Goal: Check status: Check status

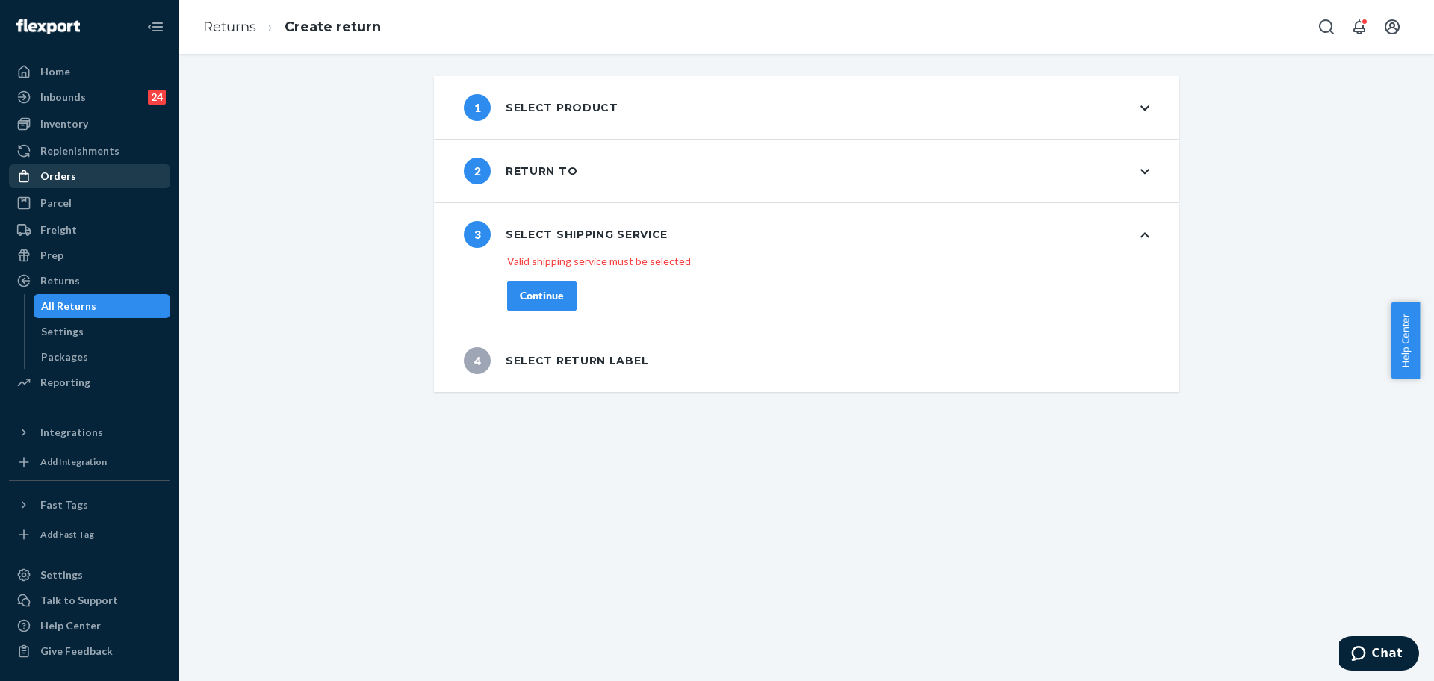
drag, startPoint x: 49, startPoint y: 177, endPoint x: 158, endPoint y: 177, distance: 109.1
click at [49, 177] on div "Orders" at bounding box center [58, 176] width 36 height 15
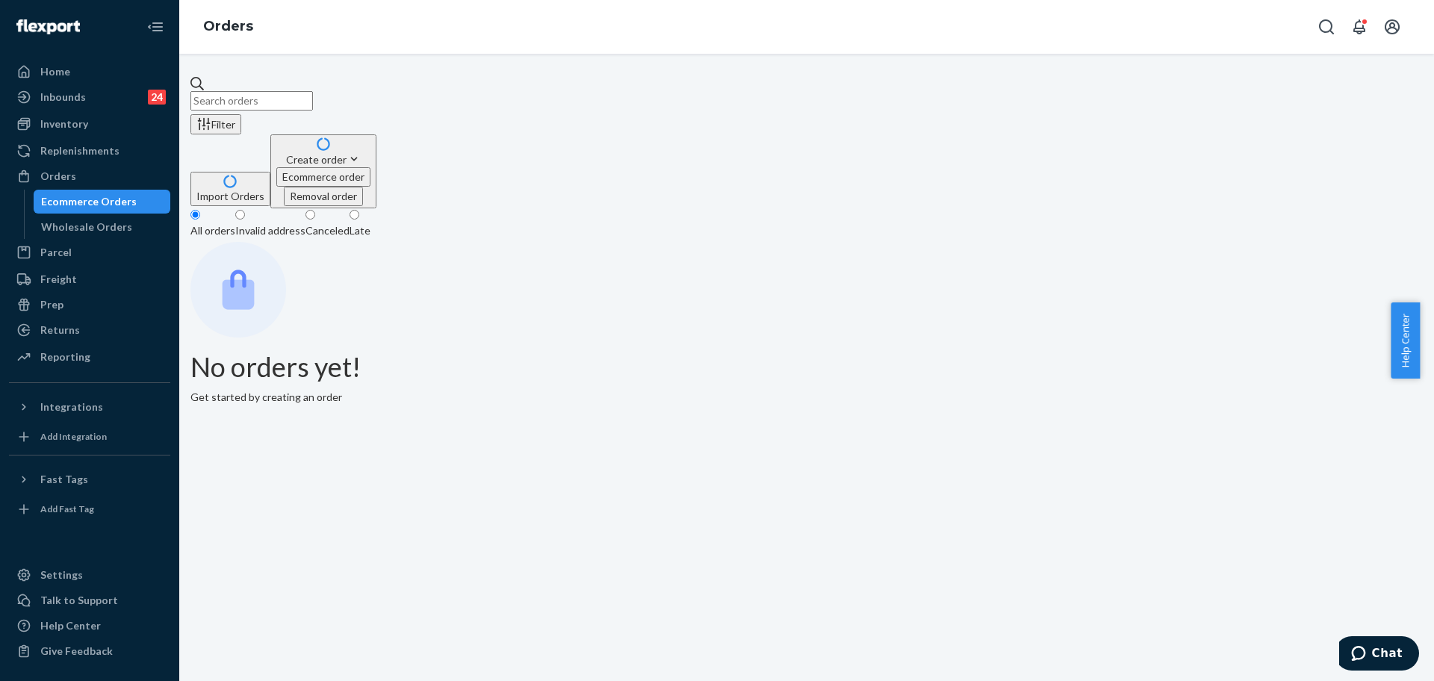
click at [344, 108] on div "Filter Import Orders Create order Ecommerce order Removal order" at bounding box center [807, 142] width 1233 height 132
click at [344, 107] on div "Filter Import Orders Create order Ecommerce order Removal order" at bounding box center [807, 142] width 1233 height 132
click at [313, 93] on input "text" at bounding box center [252, 100] width 123 height 19
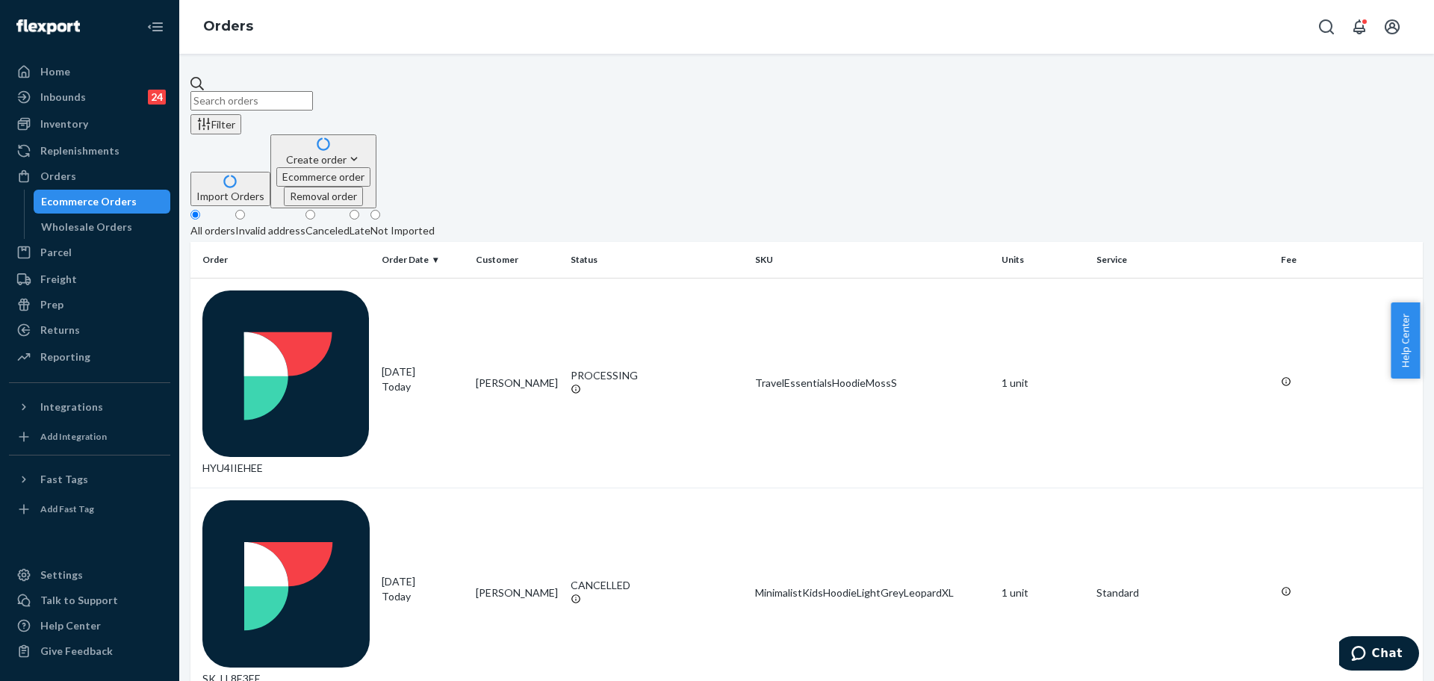
paste input "254169078"
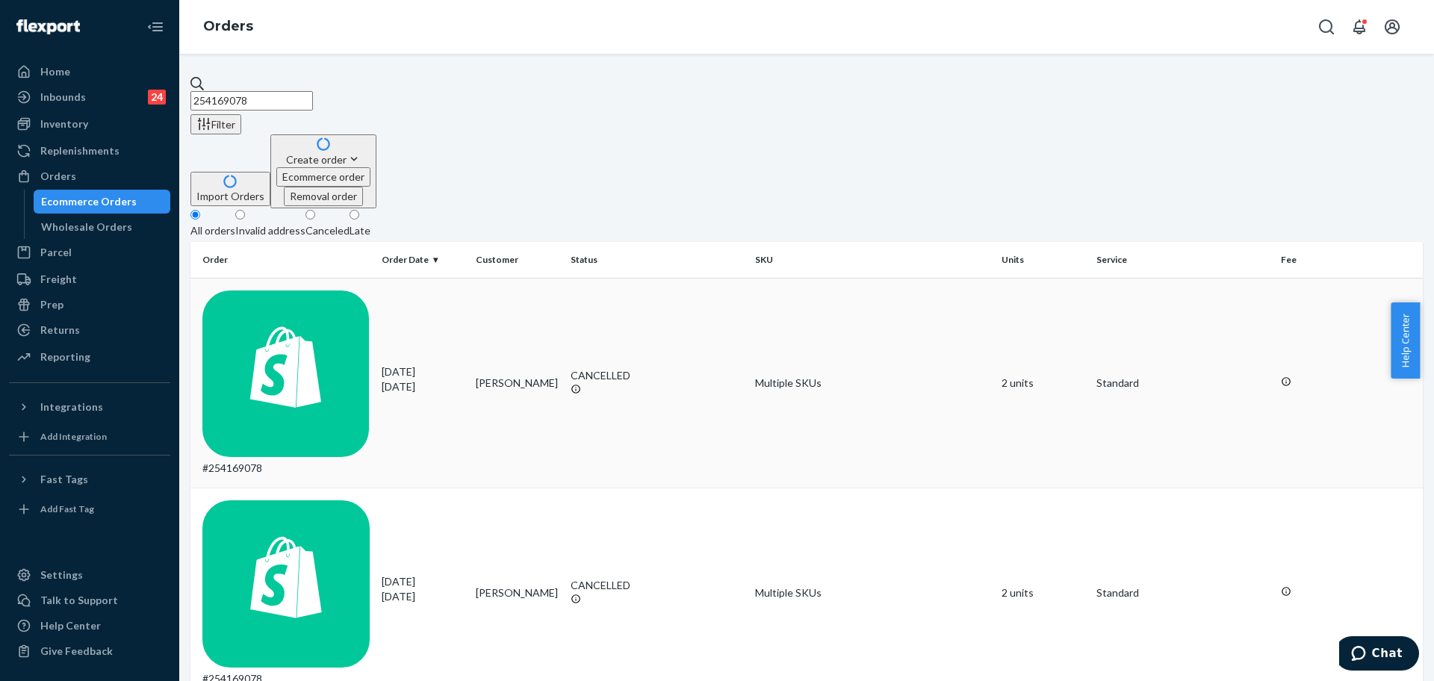
type input "254169078"
click at [295, 291] on div "#254169078" at bounding box center [285, 384] width 167 height 186
